Goal: Find specific page/section: Find specific page/section

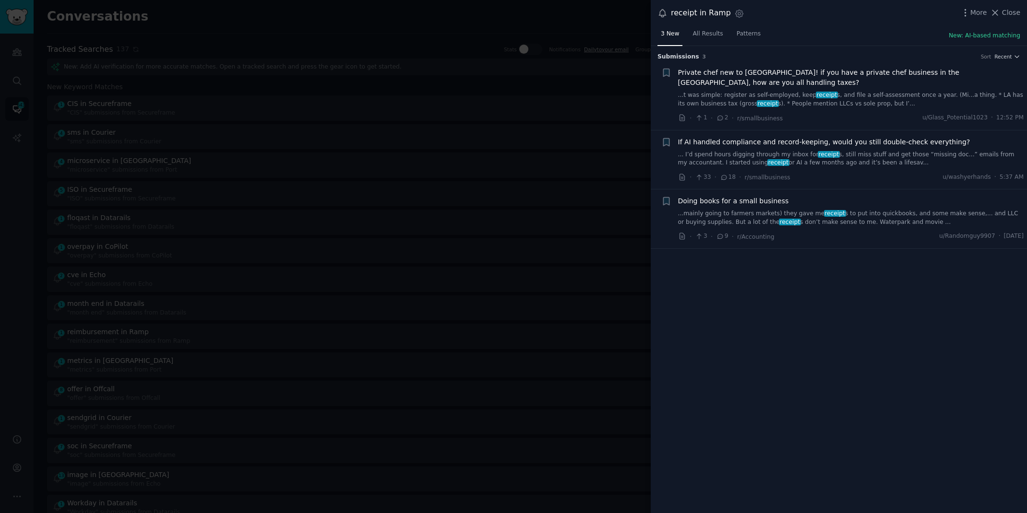
click at [300, 11] on div at bounding box center [513, 256] width 1027 height 513
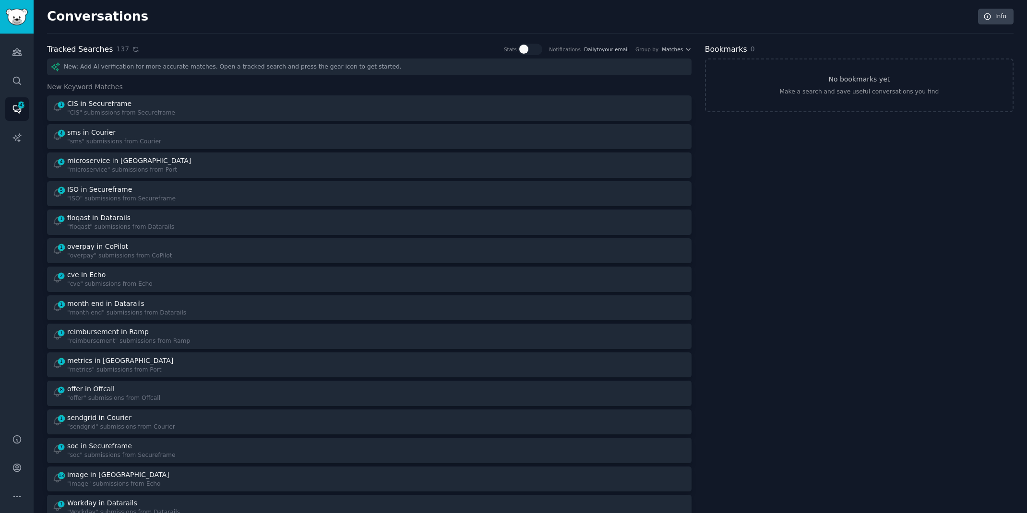
click at [132, 49] on icon at bounding box center [135, 49] width 7 height 7
click at [132, 48] on icon at bounding box center [135, 49] width 7 height 7
